Goal: Task Accomplishment & Management: Complete application form

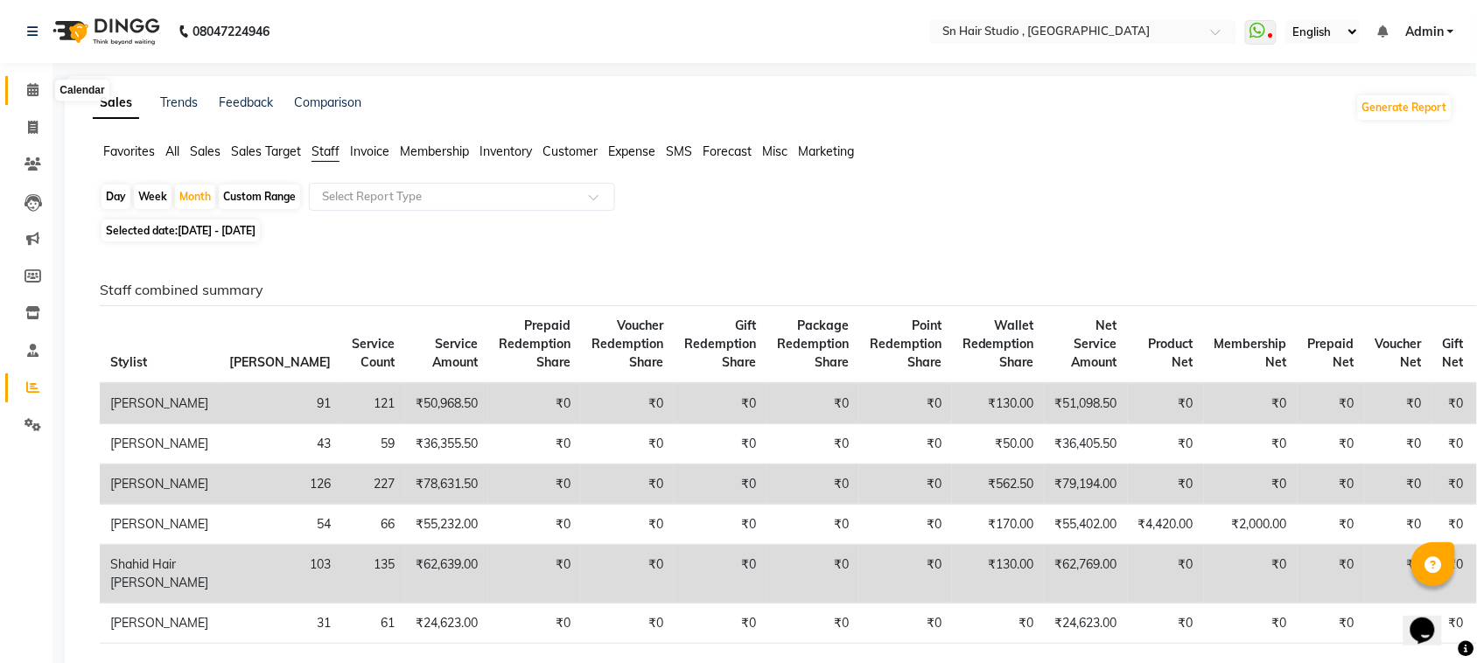
click at [29, 84] on icon at bounding box center [32, 89] width 11 height 13
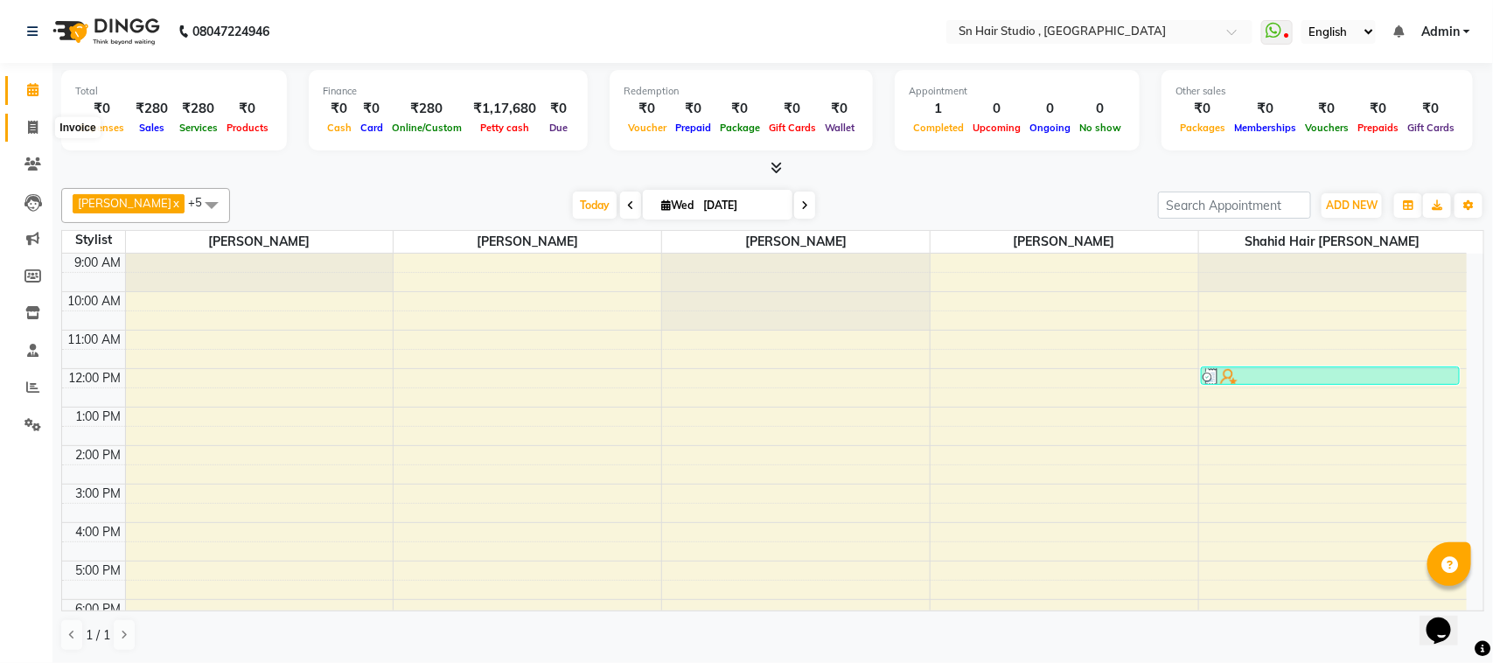
click at [32, 128] on icon at bounding box center [33, 127] width 10 height 13
select select "6415"
select select "service"
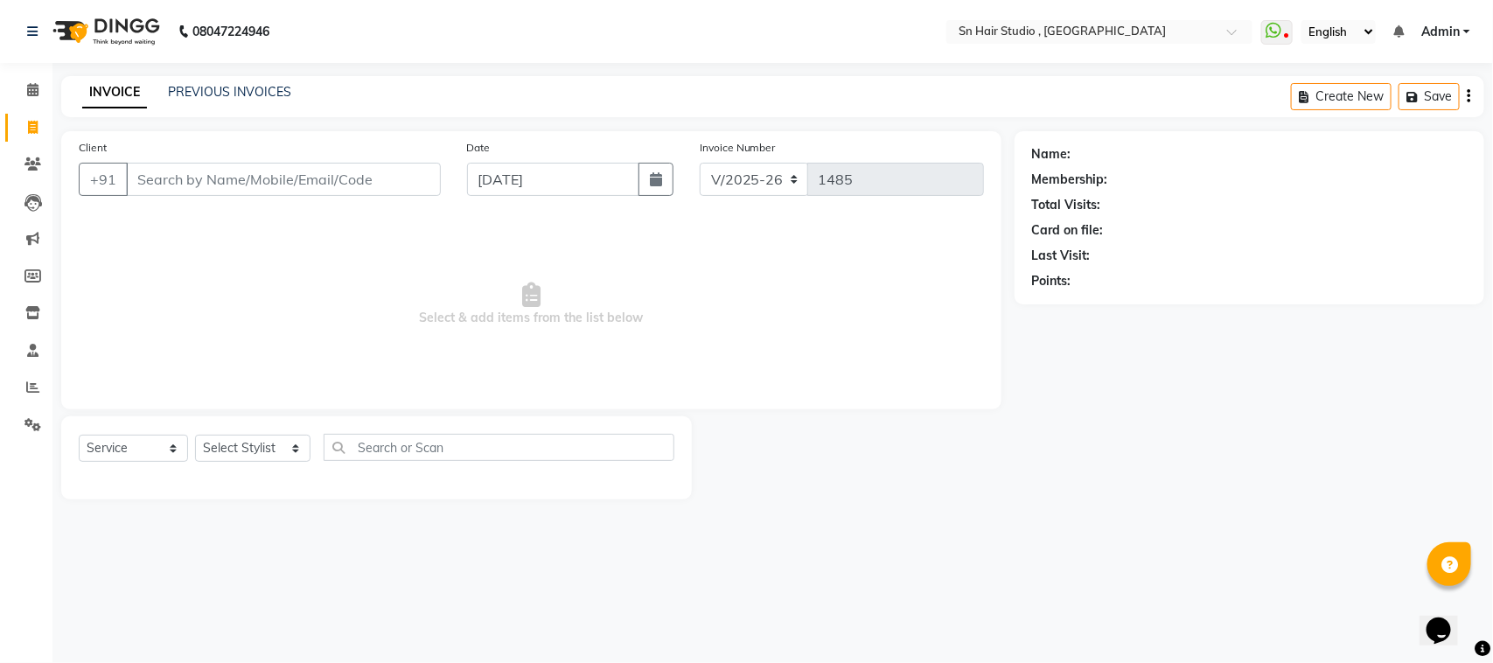
click at [182, 181] on input "Client" at bounding box center [283, 179] width 315 height 33
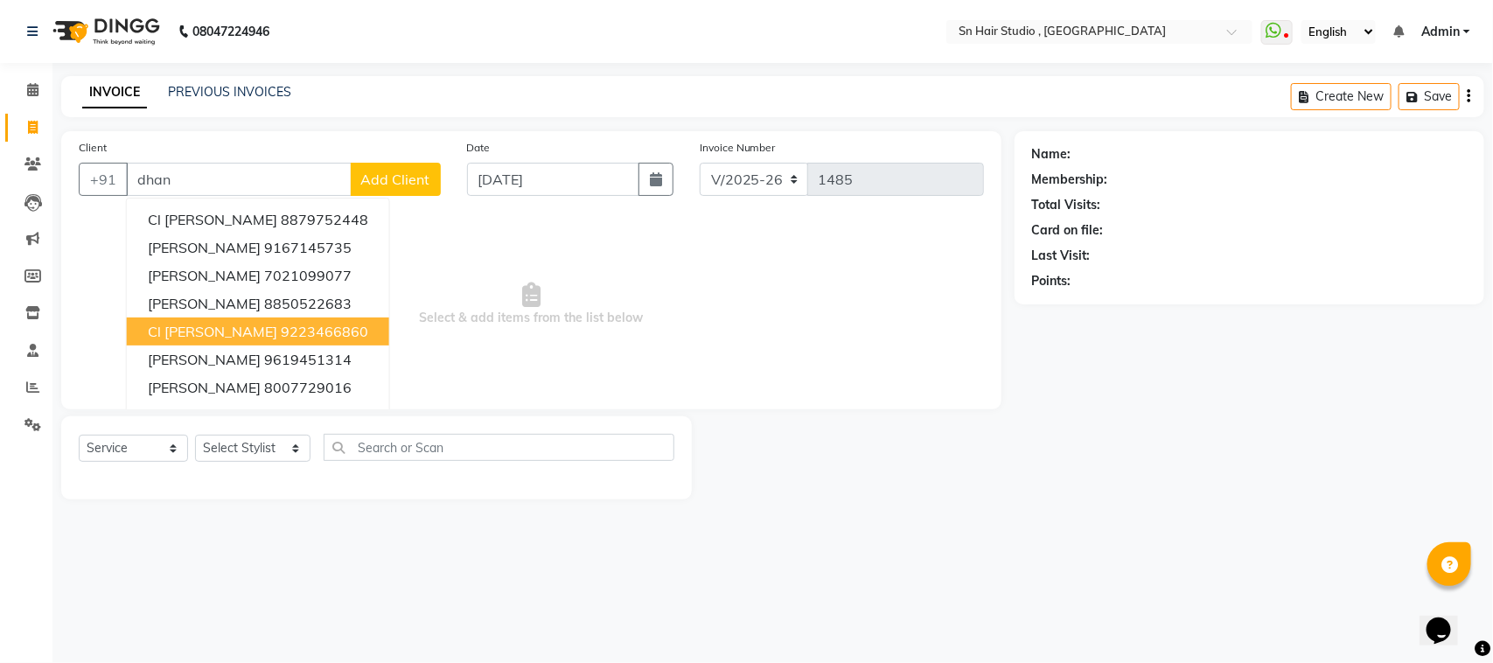
click at [315, 333] on ngb-highlight "9223466860" at bounding box center [324, 331] width 87 height 17
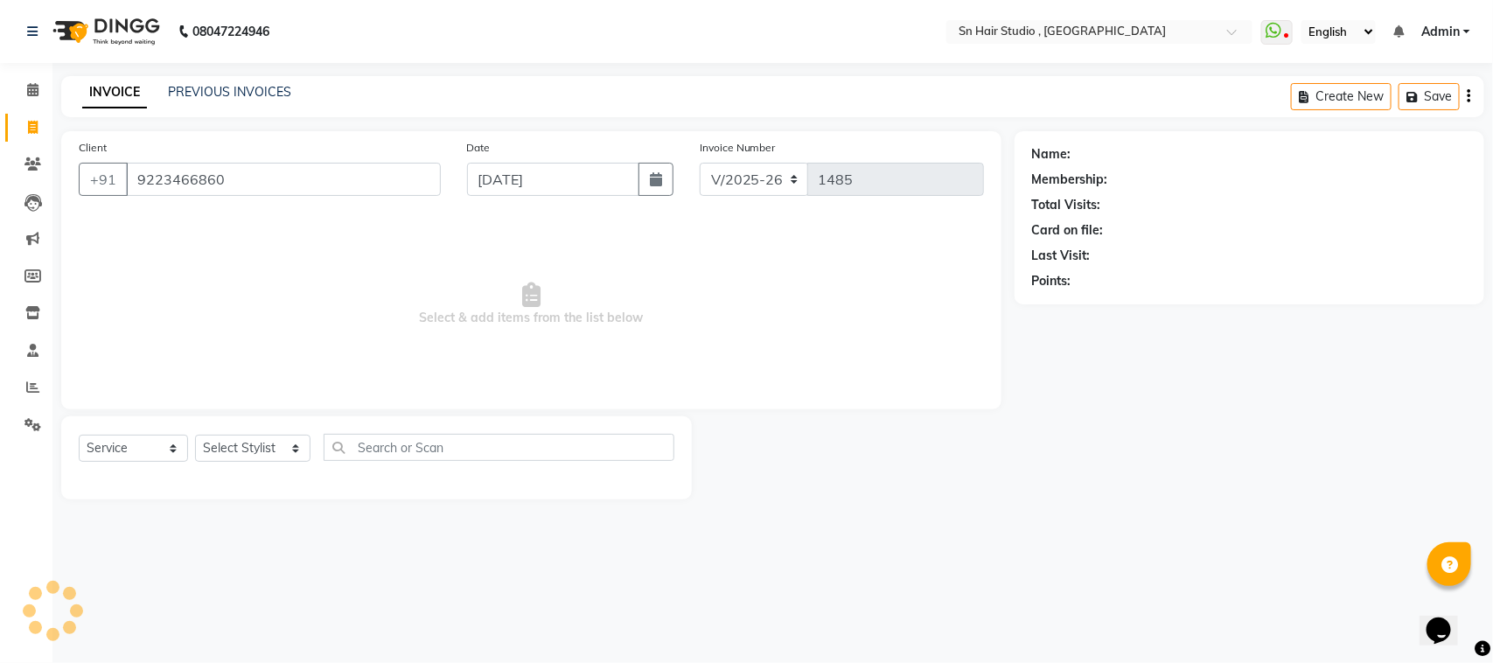
type input "9223466860"
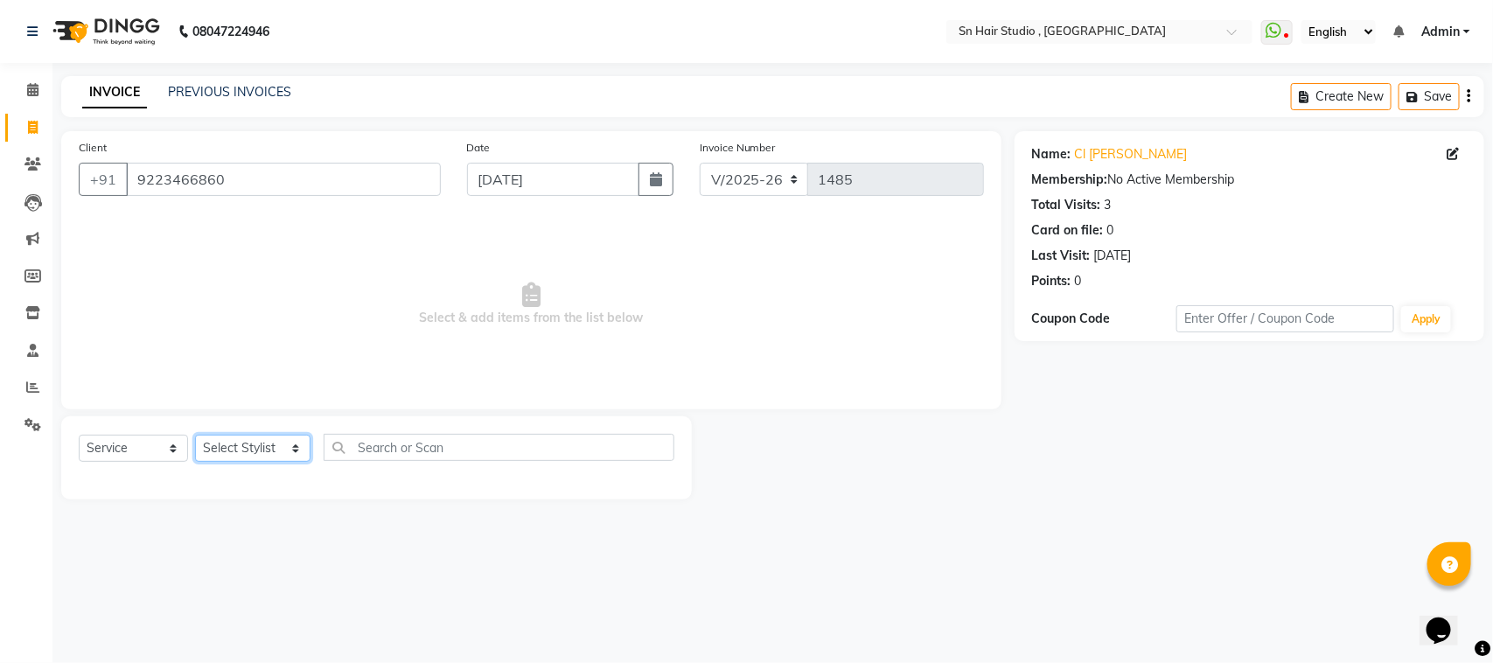
click at [265, 440] on select "Select Stylist [PERSON_NAME] [PERSON_NAME] [PERSON_NAME] hair [PERSON_NAME]" at bounding box center [252, 448] width 115 height 27
select select "52392"
click at [195, 435] on select "Select Stylist [PERSON_NAME] [PERSON_NAME] [PERSON_NAME] hair [PERSON_NAME]" at bounding box center [252, 448] width 115 height 27
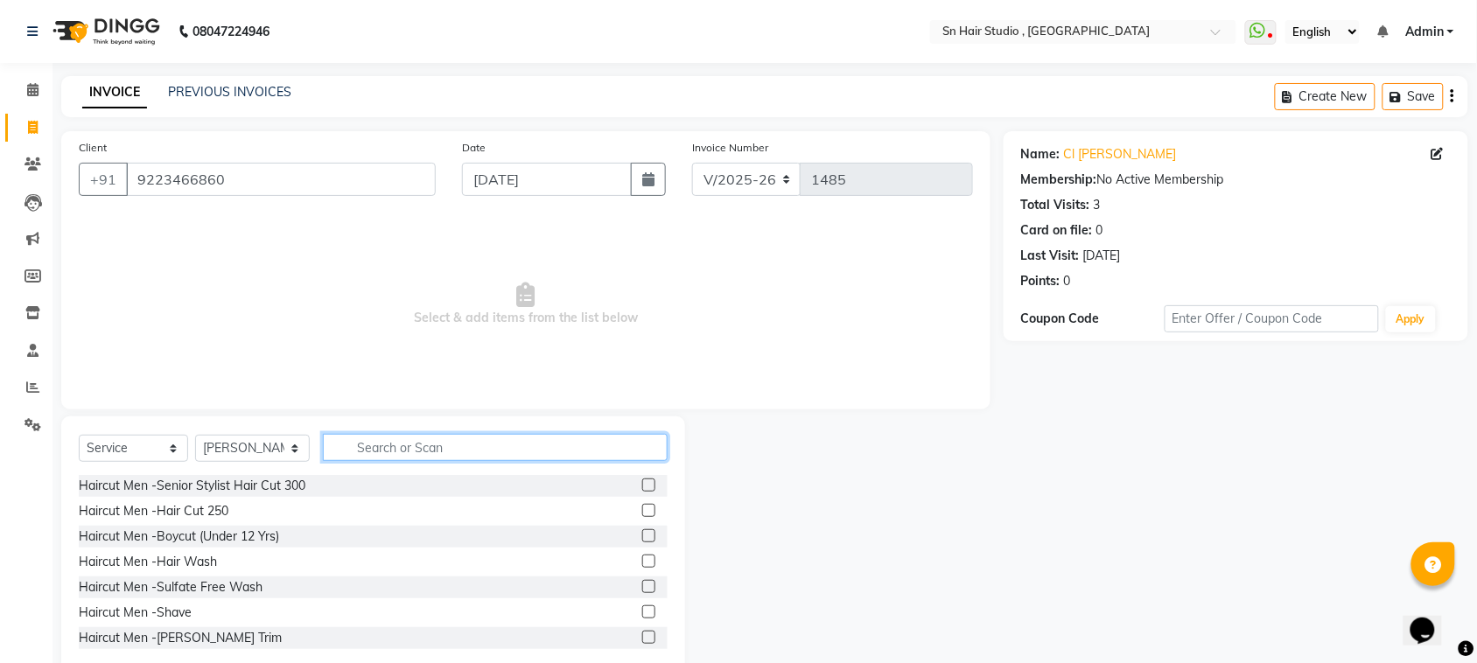
click at [430, 451] on input "text" at bounding box center [495, 447] width 345 height 27
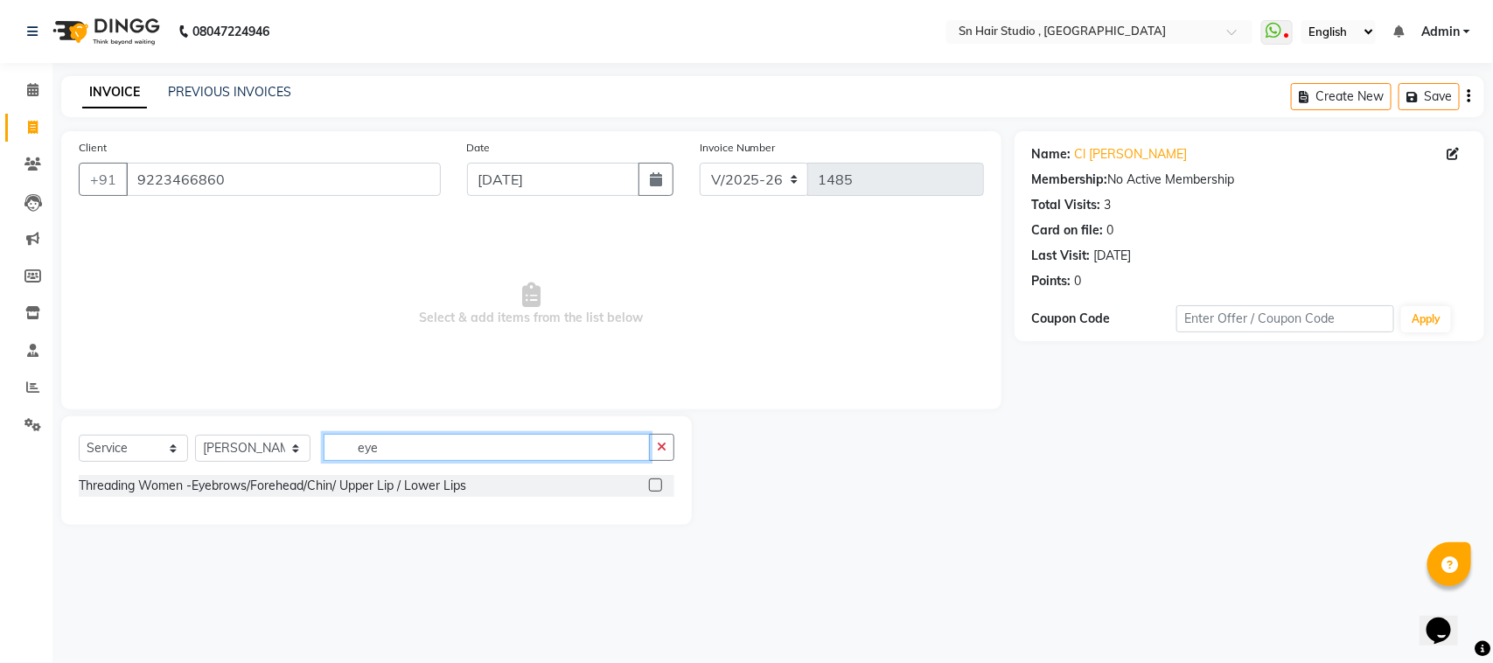
type input "eye"
click at [657, 479] on label at bounding box center [655, 485] width 13 height 13
click at [657, 480] on input "checkbox" at bounding box center [654, 485] width 11 height 11
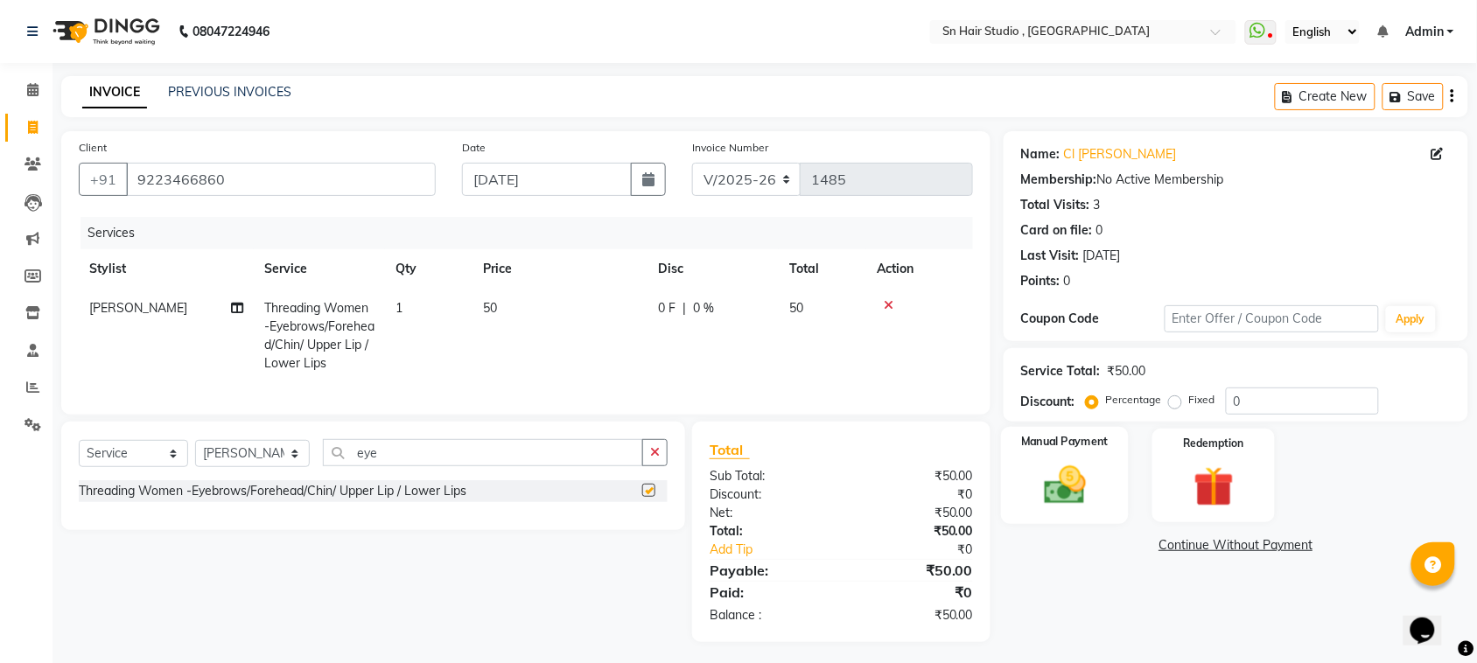
checkbox input "false"
click at [1042, 465] on img at bounding box center [1065, 485] width 68 height 48
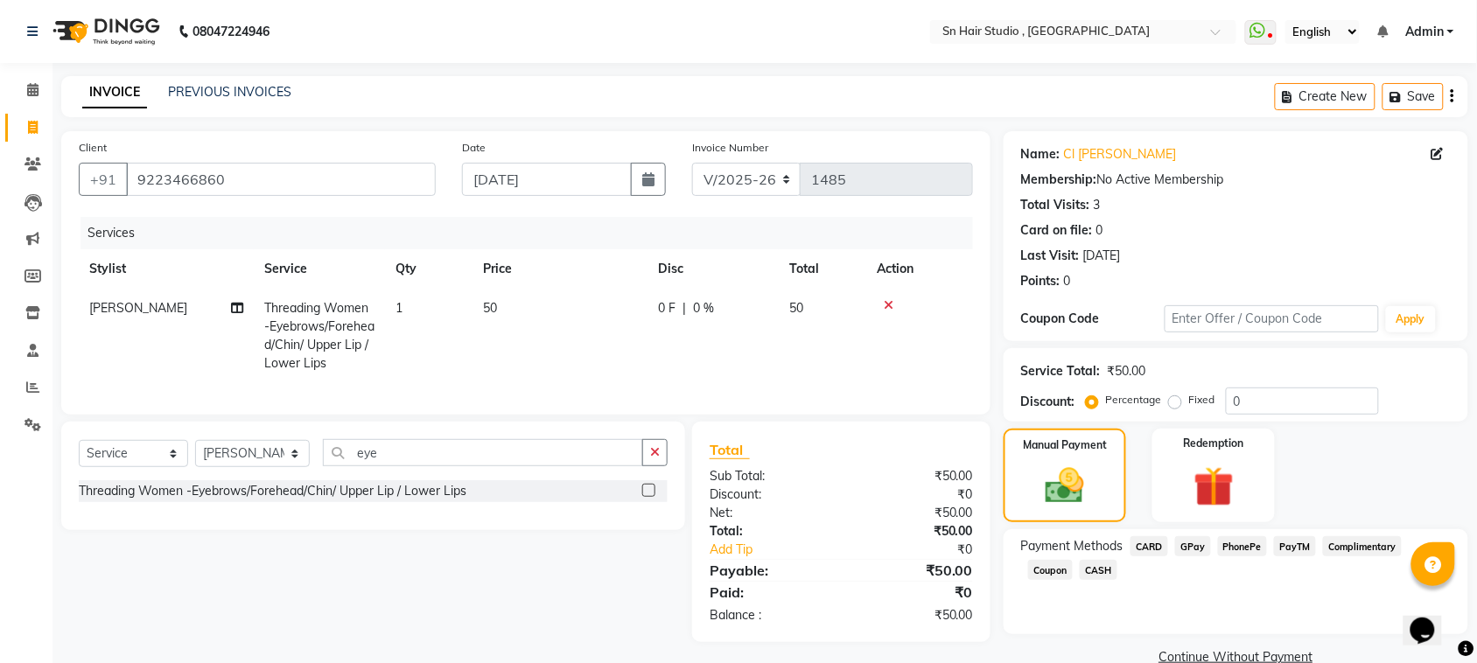
click at [1199, 542] on span "GPay" at bounding box center [1193, 546] width 36 height 20
click at [1284, 652] on button "Add Payment" at bounding box center [1311, 662] width 277 height 27
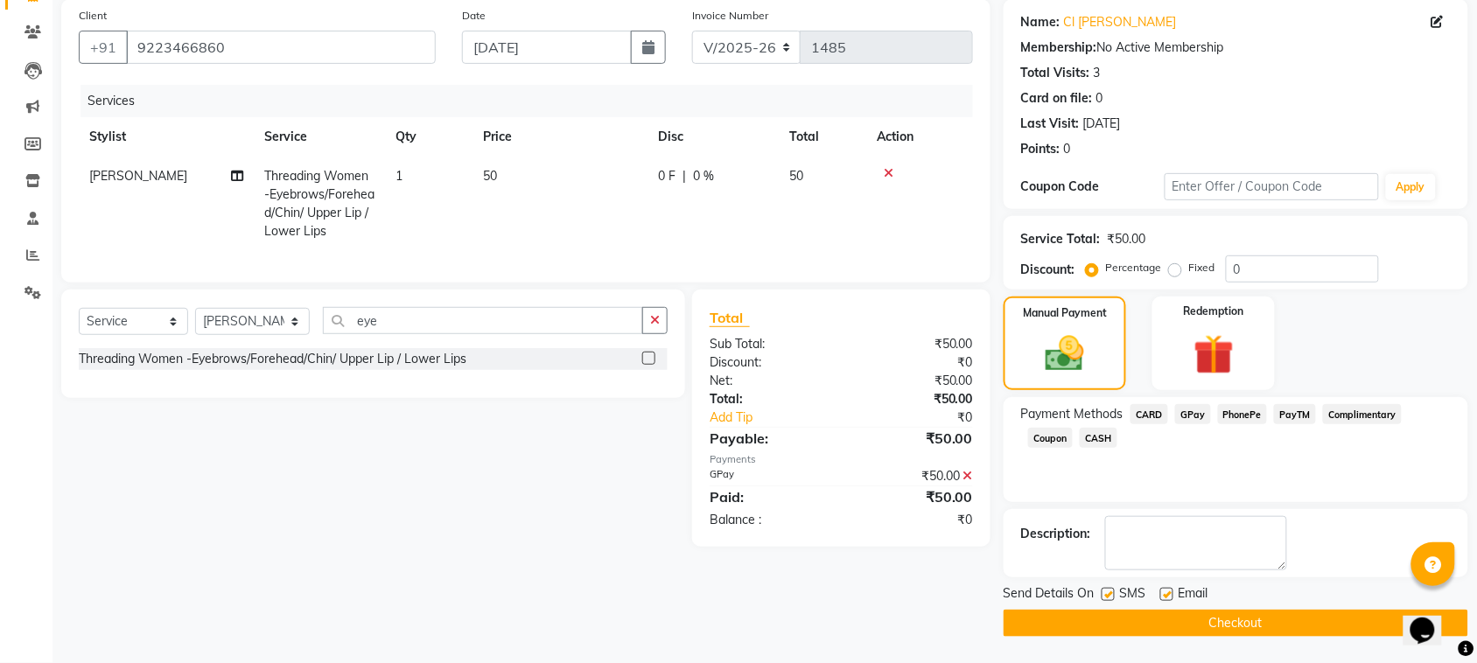
click at [1279, 626] on button "Checkout" at bounding box center [1235, 623] width 465 height 27
